Goal: Find specific page/section: Find specific page/section

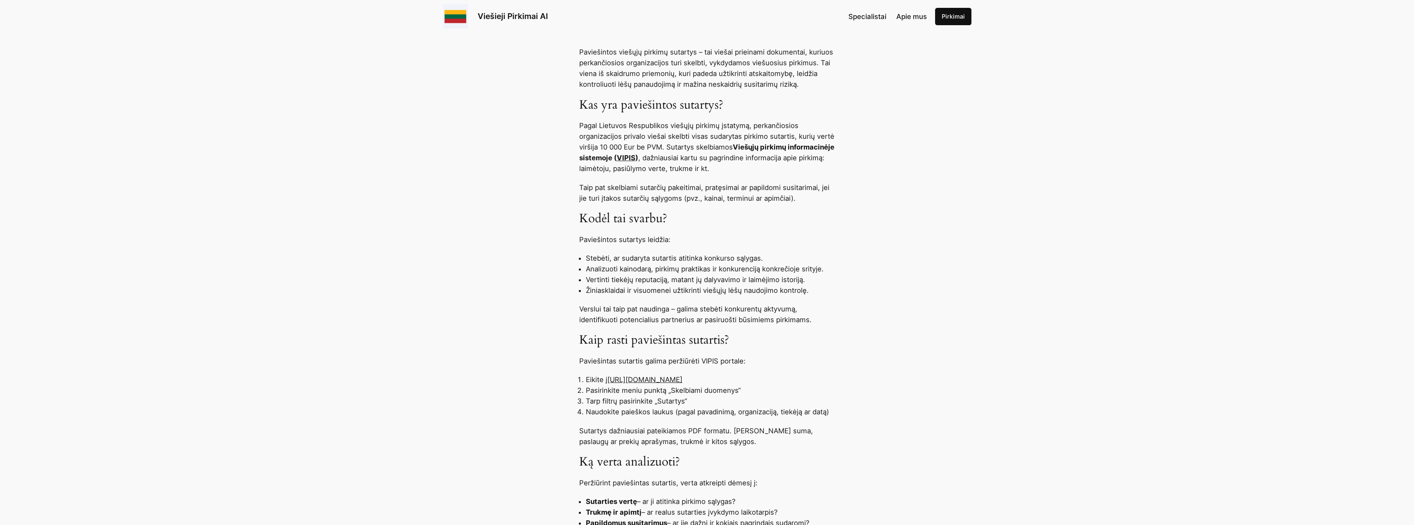
scroll to position [372, 0]
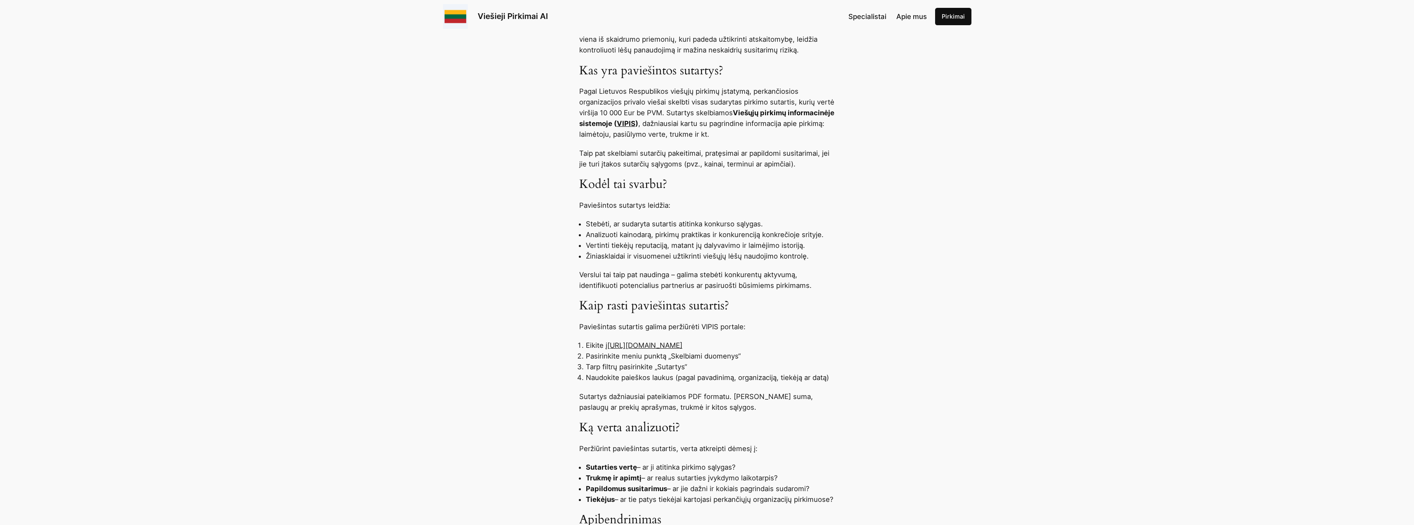
click at [683, 344] on link "[URL][DOMAIN_NAME]" at bounding box center [644, 345] width 75 height 8
drag, startPoint x: 730, startPoint y: 343, endPoint x: 610, endPoint y: 346, distance: 120.2
click at [610, 346] on li "Eikite į https://pirkimai.eviesiejipirkimai.lt" at bounding box center [710, 345] width 249 height 11
copy link "[URL][DOMAIN_NAME]"
click at [852, 318] on div "Paviešintos viešųjų pirkimų sutartys – tai viešai prieinami dokumentai, kuriuos…" at bounding box center [707, 368] width 1414 height 713
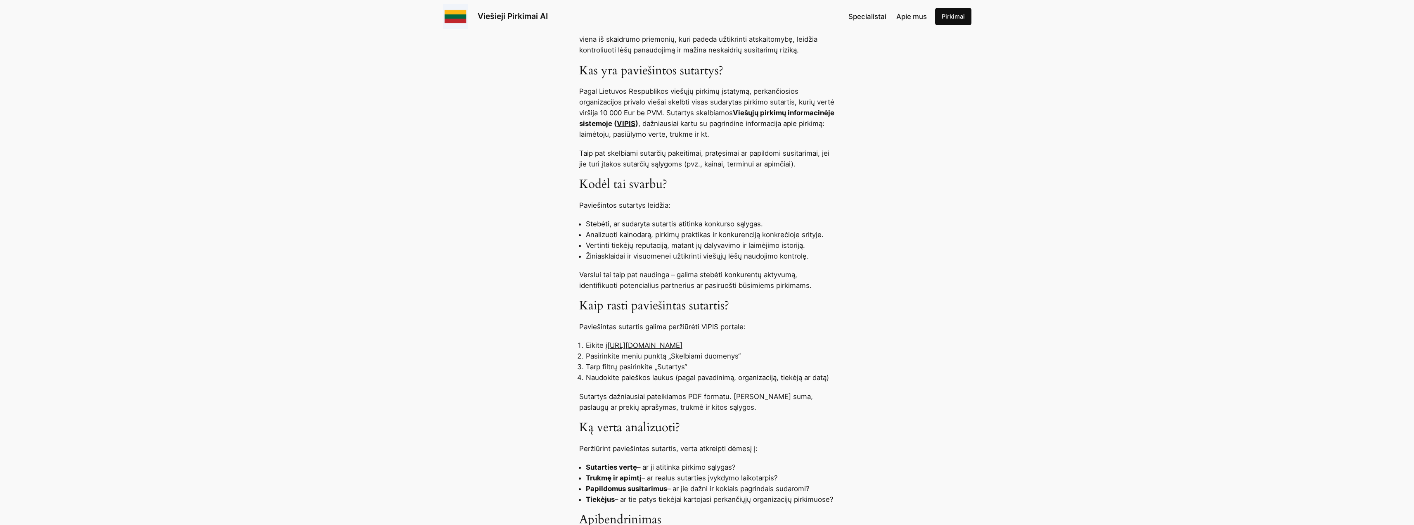
click at [642, 342] on link "[URL][DOMAIN_NAME]" at bounding box center [644, 345] width 75 height 8
click at [683, 342] on link "[URL][DOMAIN_NAME]" at bounding box center [644, 345] width 75 height 8
click at [683, 344] on link "[URL][DOMAIN_NAME]" at bounding box center [644, 345] width 75 height 8
click at [683, 346] on link "[URL][DOMAIN_NAME]" at bounding box center [644, 345] width 75 height 8
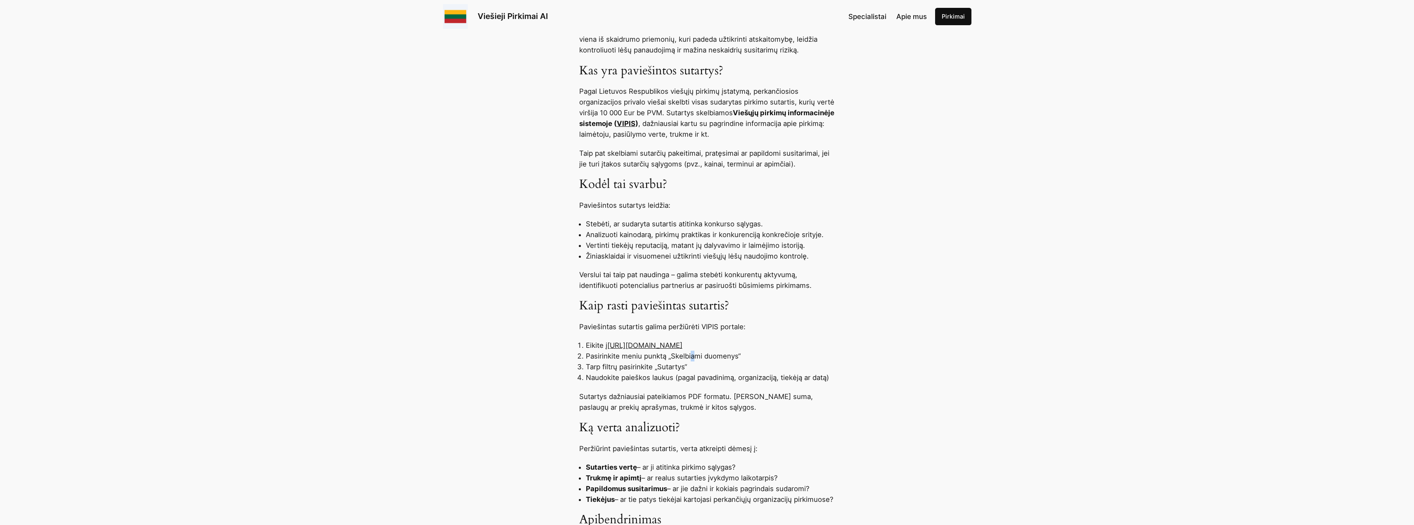
drag, startPoint x: 688, startPoint y: 346, endPoint x: 648, endPoint y: 348, distance: 39.7
click at [694, 359] on li "Pasirinkite meniu punktą „Skelbiami duomenys“" at bounding box center [710, 356] width 249 height 11
drag, startPoint x: 611, startPoint y: 344, endPoint x: 718, endPoint y: 341, distance: 107.4
click at [718, 341] on li "Eikite į https://pirkimai.eviesiejipirkimai.lt" at bounding box center [710, 345] width 249 height 11
copy link "[URL][DOMAIN_NAME]"
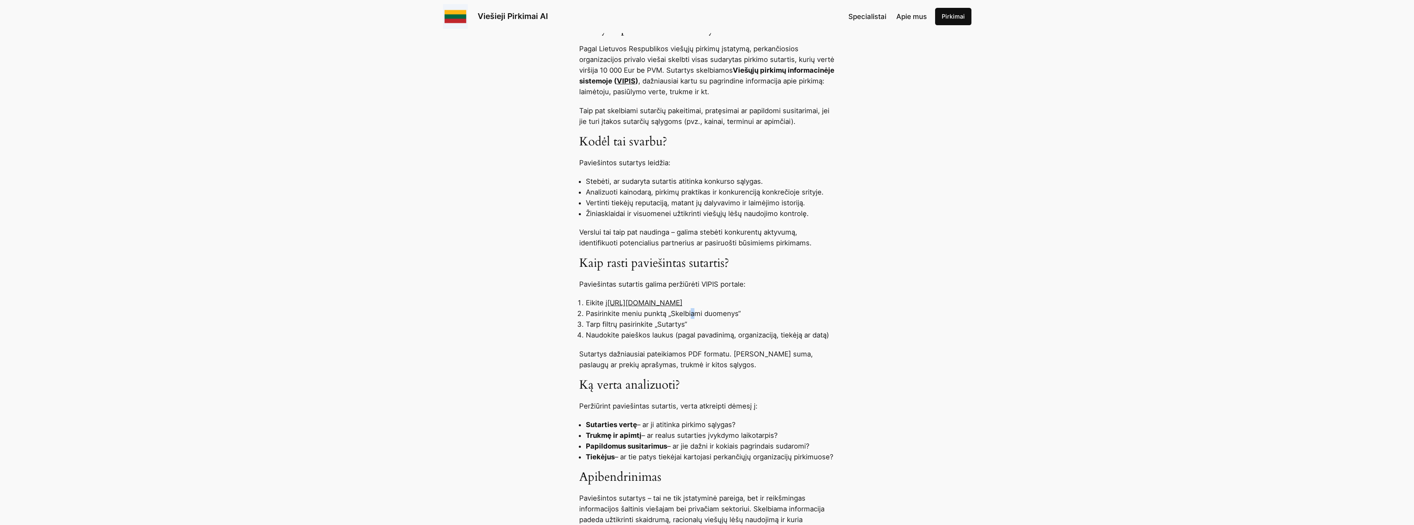
scroll to position [454, 0]
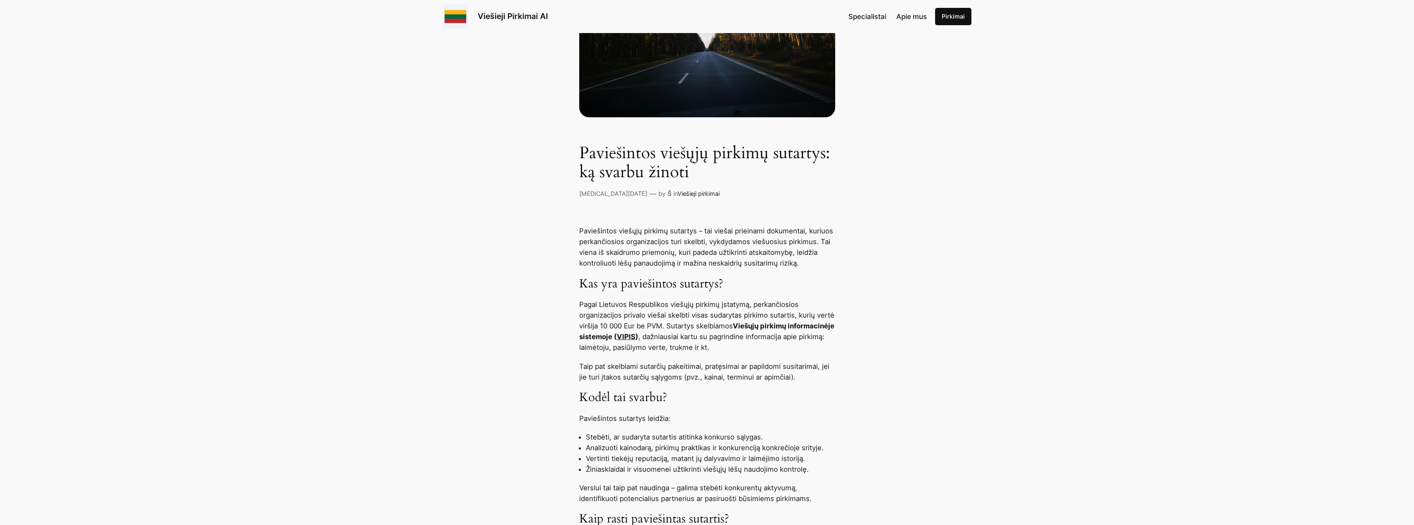
scroll to position [165, 0]
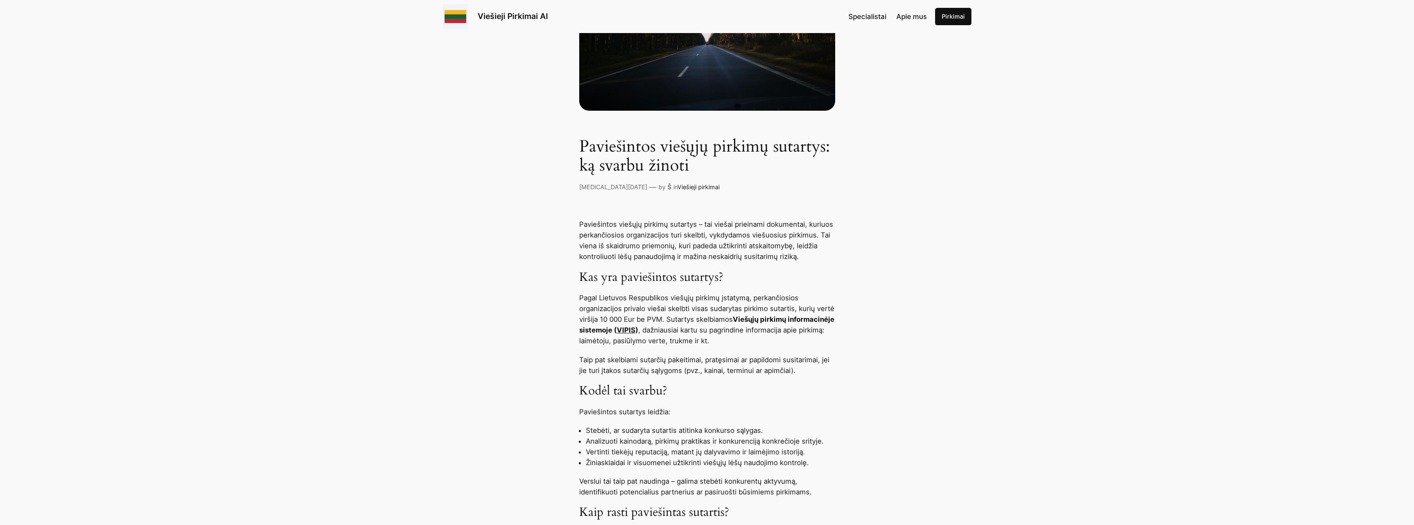
click at [636, 329] on link "VIPIS" at bounding box center [626, 330] width 19 height 8
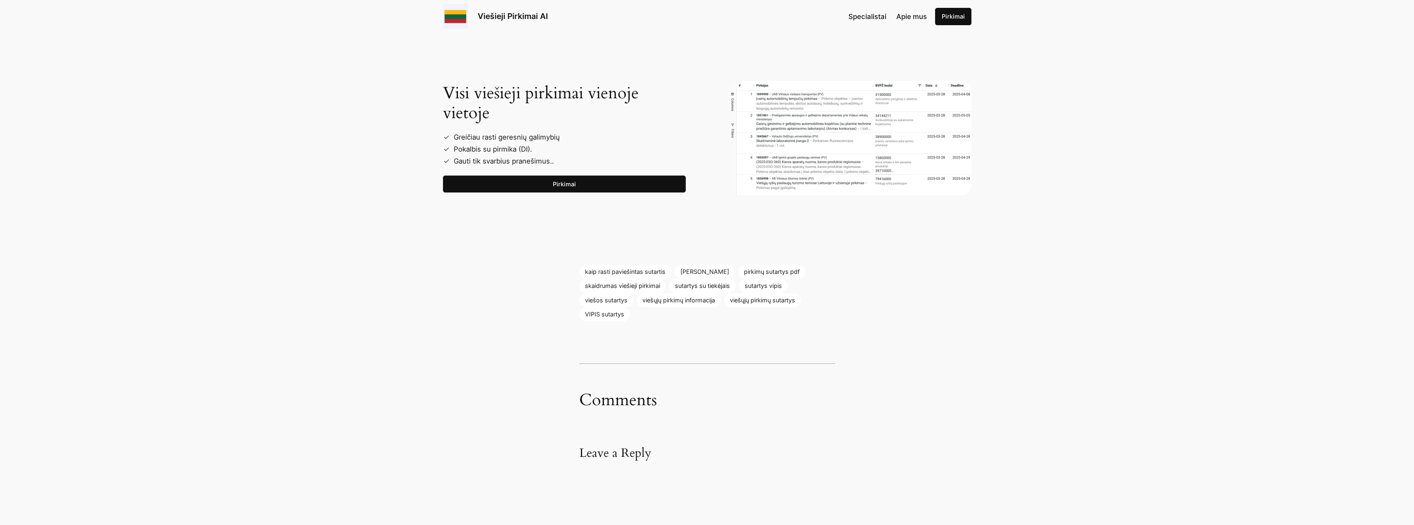
scroll to position [950, 0]
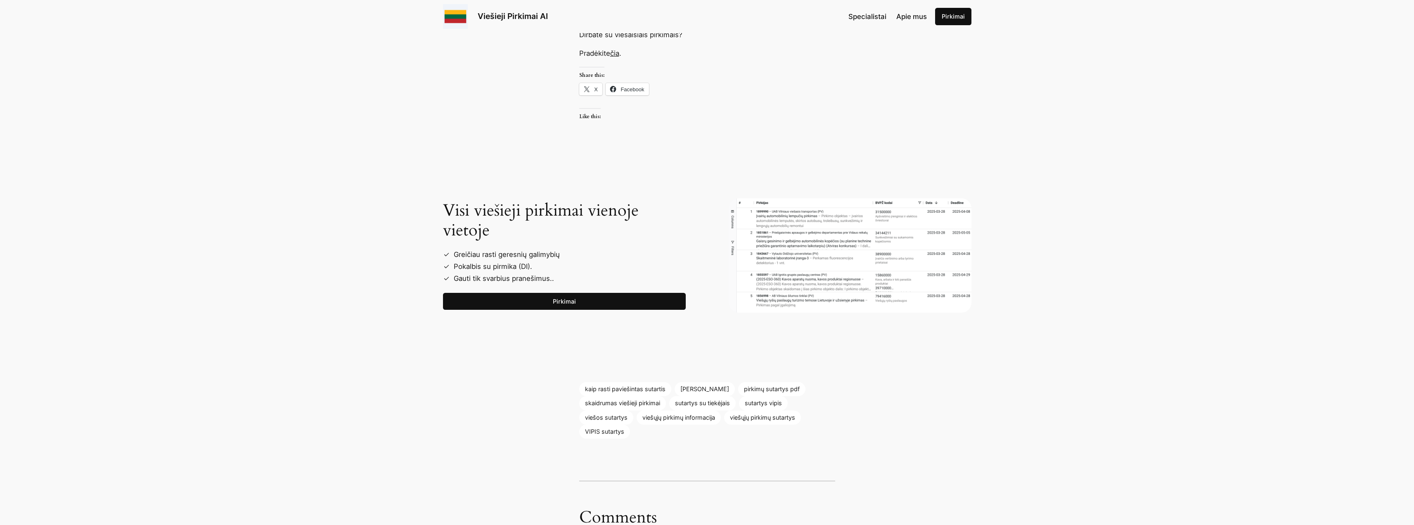
click at [577, 297] on link "Pirkimai" at bounding box center [564, 301] width 243 height 17
